Goal: Task Accomplishment & Management: Complete application form

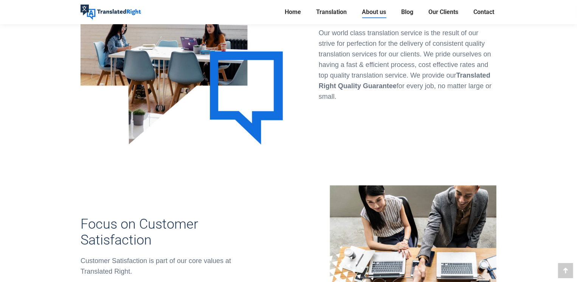
scroll to position [302, 0]
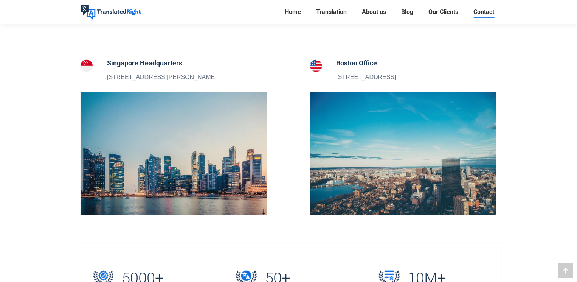
scroll to position [227, 0]
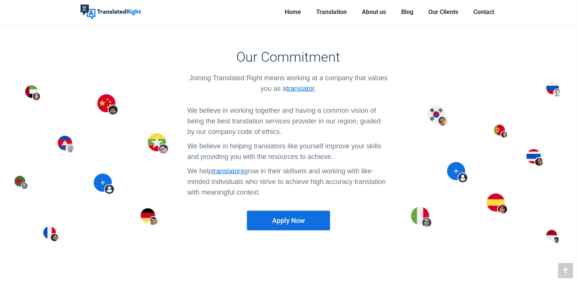
scroll to position [604, 0]
click at [281, 216] on span "Apply Now" at bounding box center [288, 220] width 33 height 8
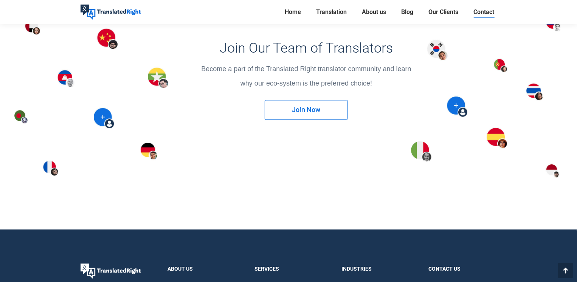
scroll to position [1021, 0]
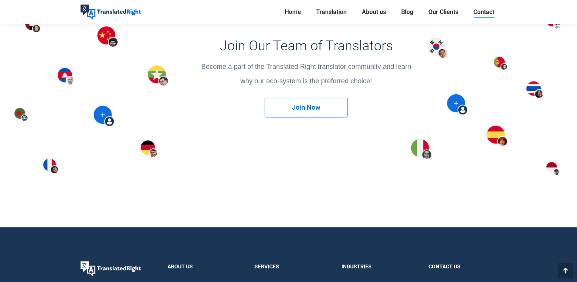
click at [307, 111] on link "Join Now" at bounding box center [306, 108] width 83 height 20
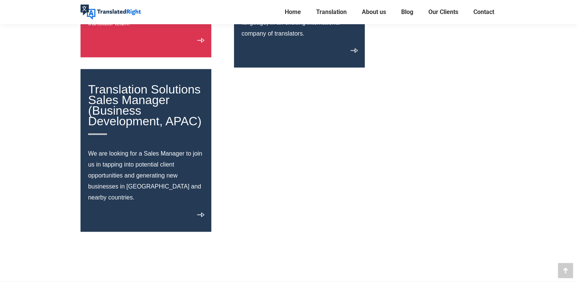
scroll to position [793, 0]
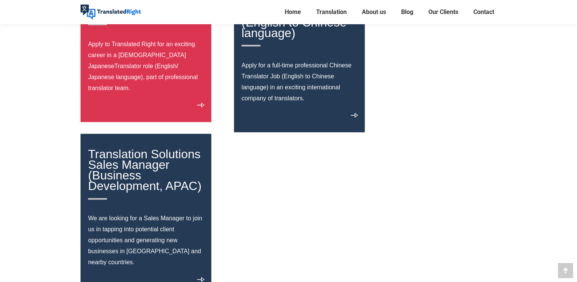
click at [286, 93] on p "Apply for a full-time professional Chinese Translator Job (English to Chinese l…" at bounding box center [300, 82] width 116 height 44
click at [355, 111] on div "Chinese Translator (English to Chinese language) Apply for a full-time professi…" at bounding box center [299, 61] width 131 height 141
click at [353, 115] on link "View details" at bounding box center [354, 117] width 8 height 9
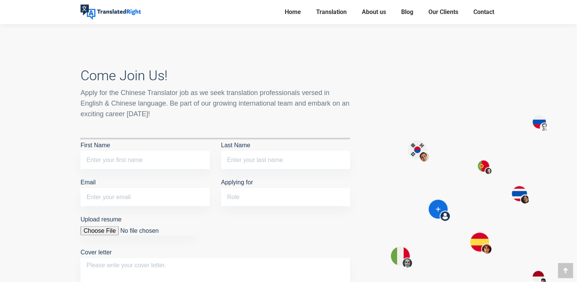
scroll to position [567, 0]
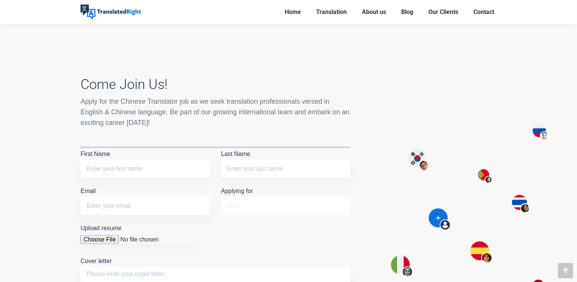
click at [237, 197] on input "Applying for" at bounding box center [285, 206] width 129 height 18
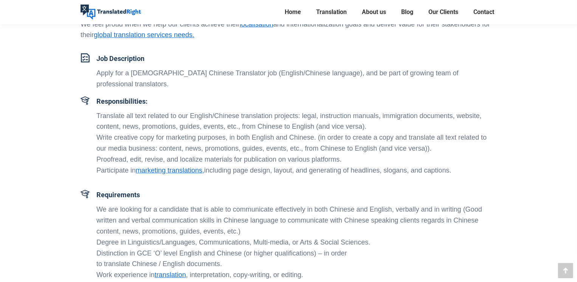
scroll to position [0, 0]
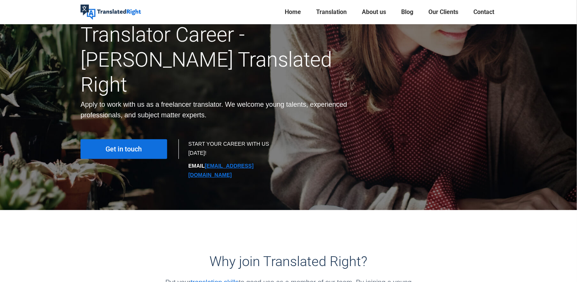
scroll to position [113, 0]
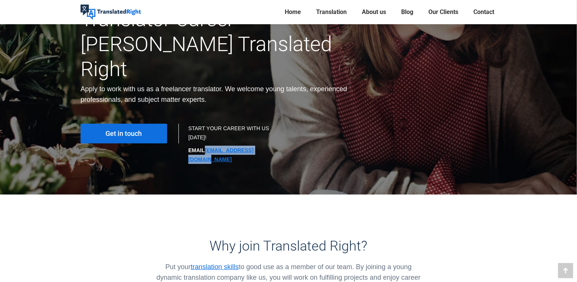
drag, startPoint x: 271, startPoint y: 126, endPoint x: 205, endPoint y: 125, distance: 66.2
click at [205, 146] on p "EMAIL hr@translatedright.com" at bounding box center [234, 155] width 93 height 18
copy link "hr@translatedright.com"
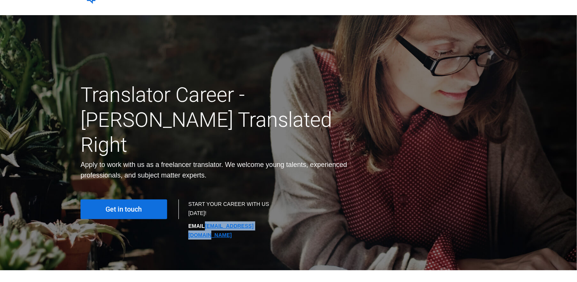
click at [126, 205] on span "Get in touch" at bounding box center [124, 209] width 36 height 8
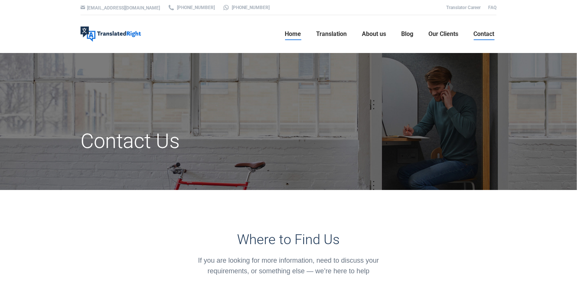
click at [294, 31] on span "Home" at bounding box center [293, 34] width 16 height 8
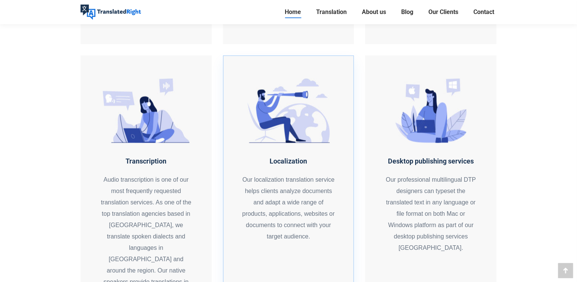
scroll to position [1172, 0]
